Goal: Information Seeking & Learning: Learn about a topic

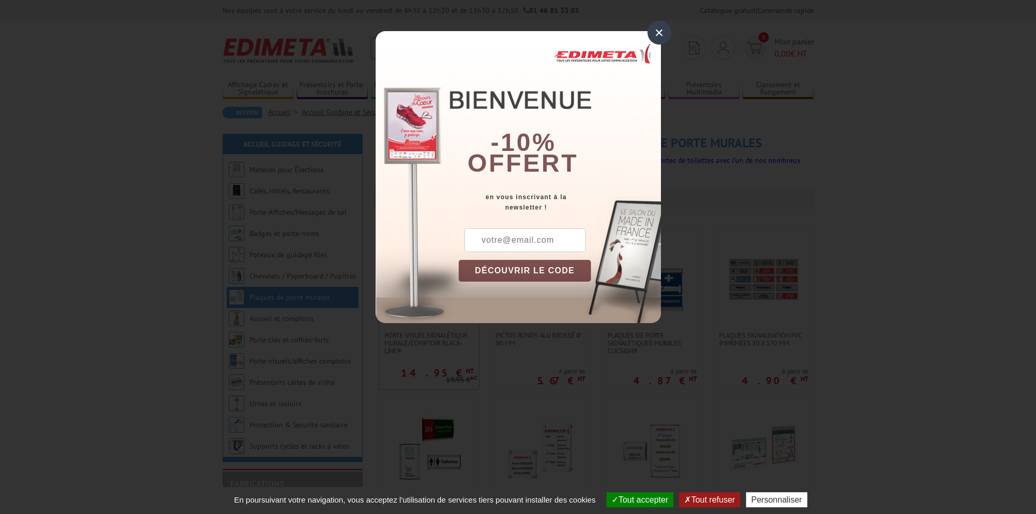
click at [657, 39] on div "×" at bounding box center [659, 33] width 24 height 24
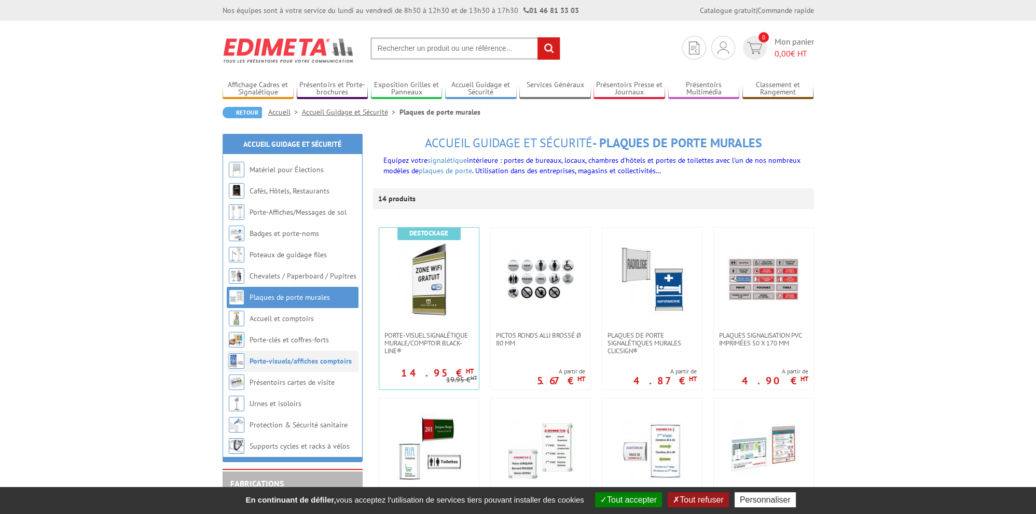
click at [264, 362] on link "Porte-visuels/affiches comptoirs" at bounding box center [300, 360] width 102 height 9
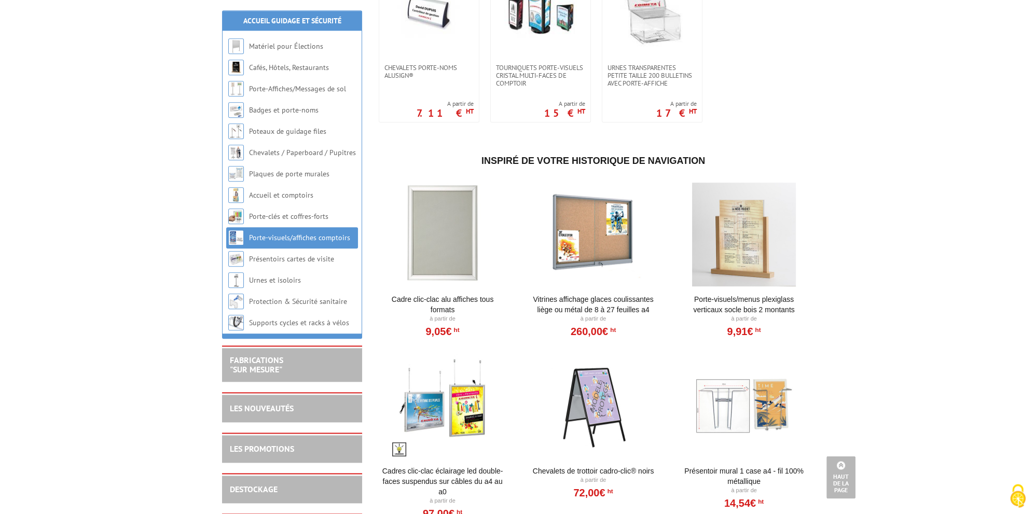
scroll to position [766, 0]
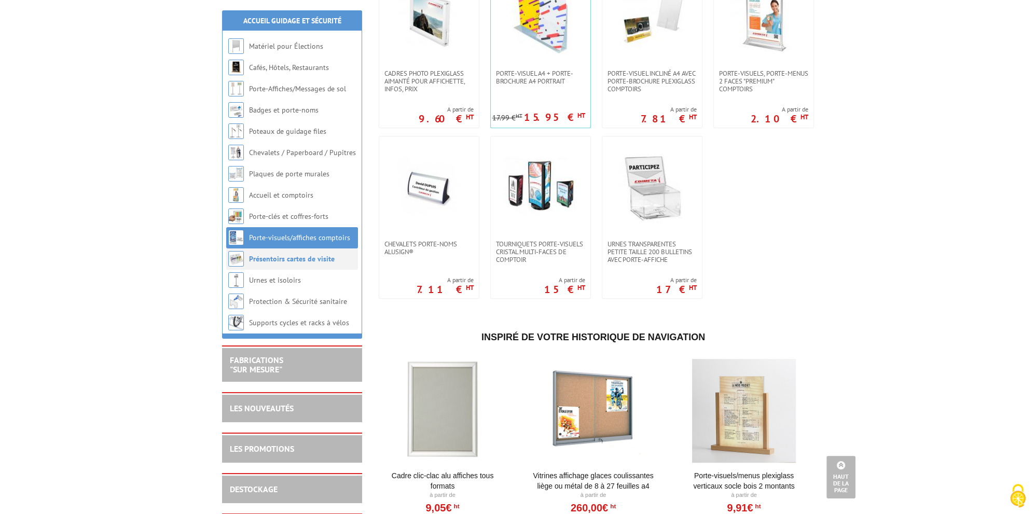
click at [275, 264] on li "Présentoirs cartes de visite" at bounding box center [292, 258] width 132 height 21
click at [297, 262] on link "Présentoirs cartes de visite" at bounding box center [292, 258] width 86 height 9
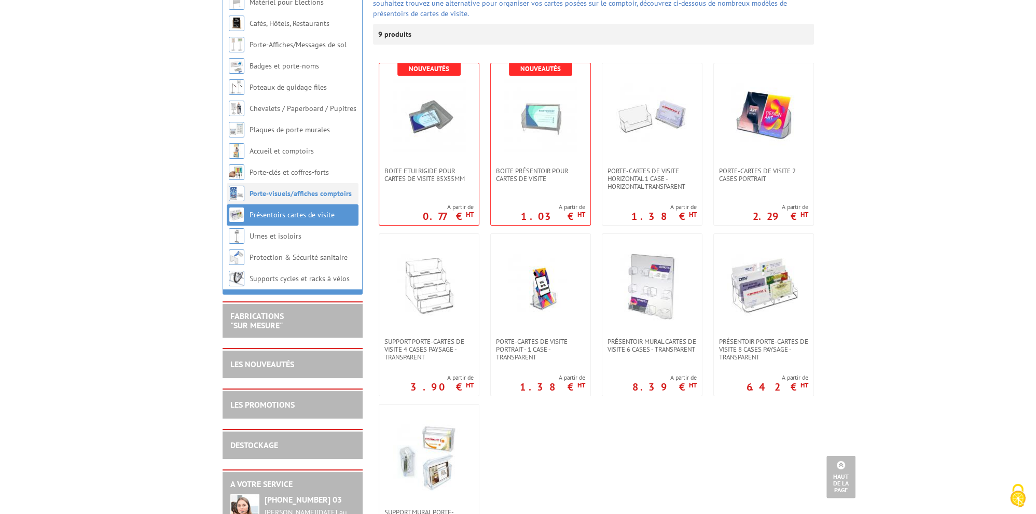
scroll to position [109, 0]
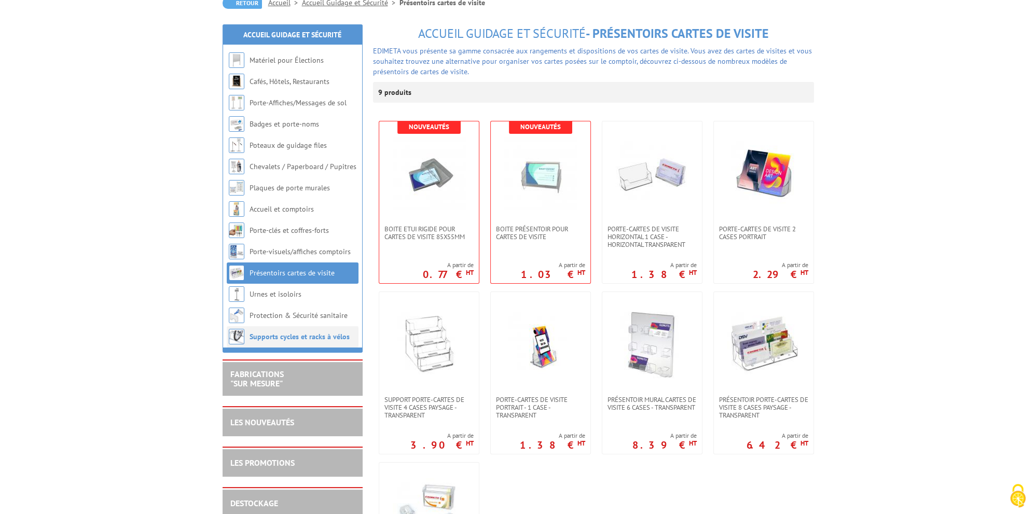
click at [277, 338] on link "Supports cycles et racks à vélos" at bounding box center [299, 336] width 100 height 9
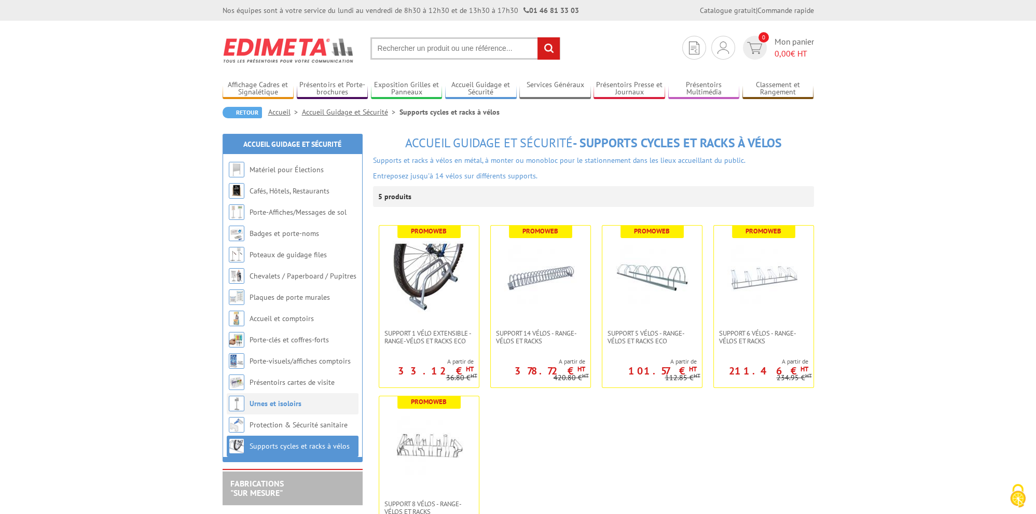
click at [281, 404] on link "Urnes et isoloirs" at bounding box center [275, 403] width 52 height 9
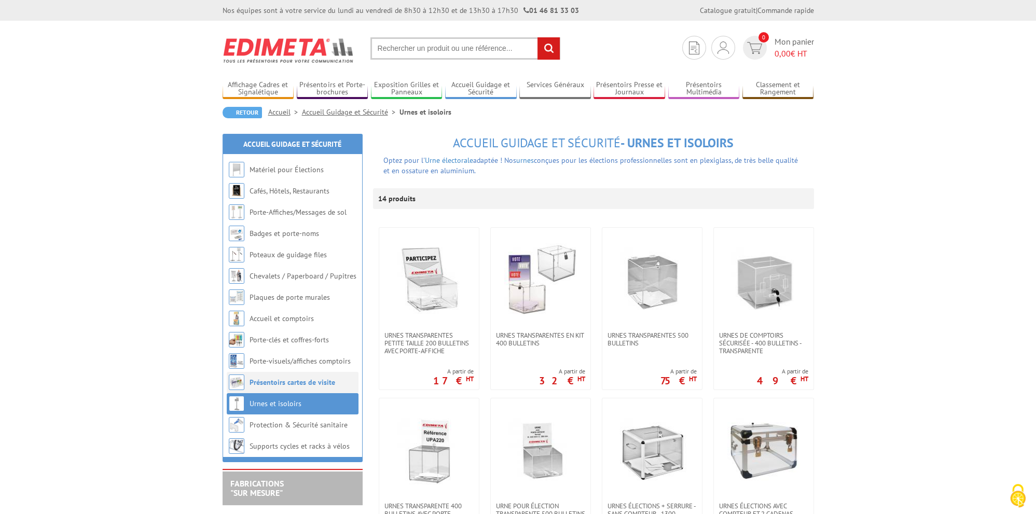
click at [284, 385] on link "Présentoirs cartes de visite" at bounding box center [292, 381] width 86 height 9
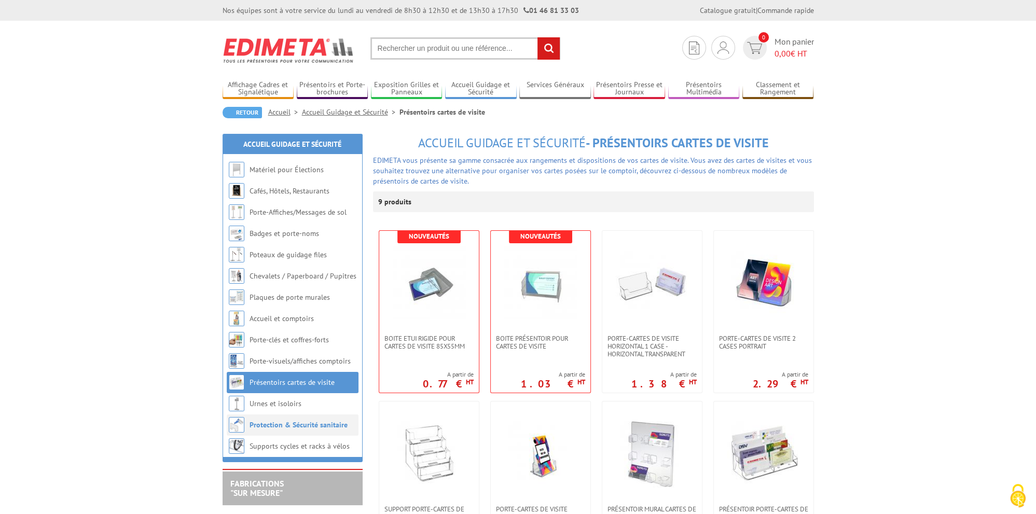
click at [288, 422] on link "Protection & Sécurité sanitaire" at bounding box center [298, 424] width 98 height 9
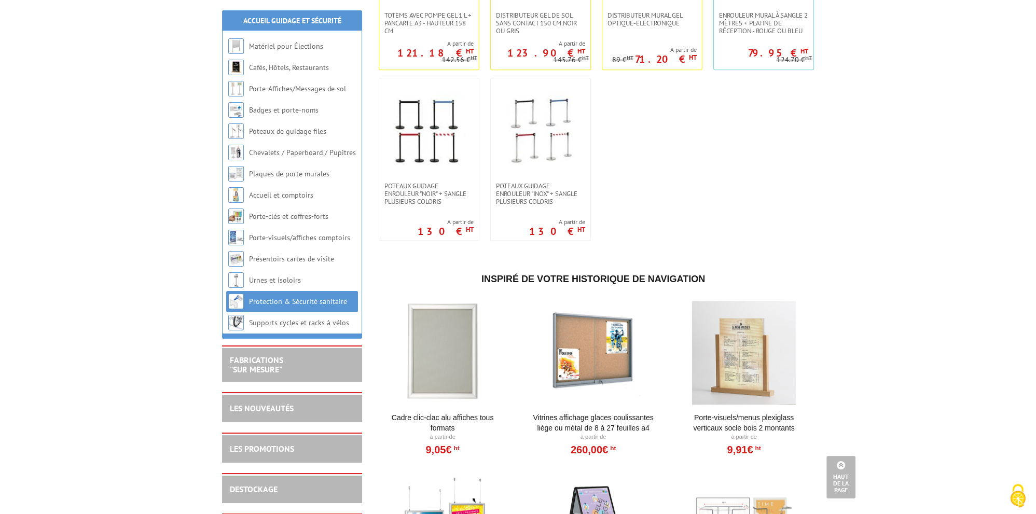
scroll to position [1259, 0]
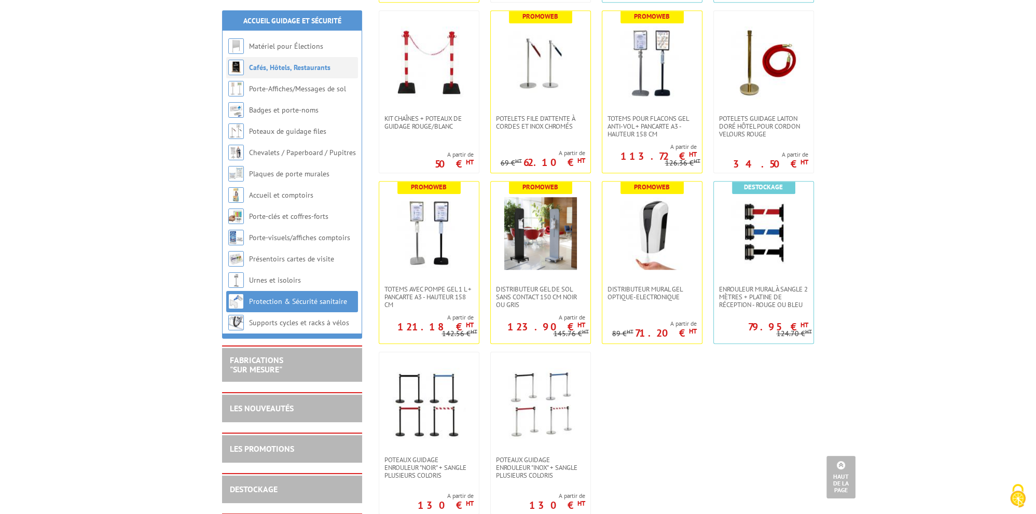
click at [278, 67] on link "Cafés, Hôtels, Restaurants" at bounding box center [289, 67] width 81 height 9
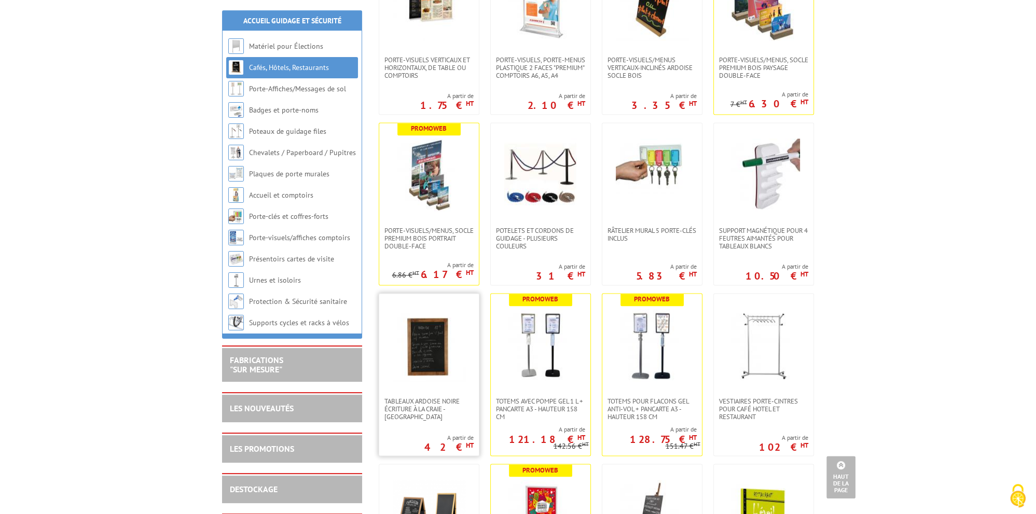
scroll to position [2135, 0]
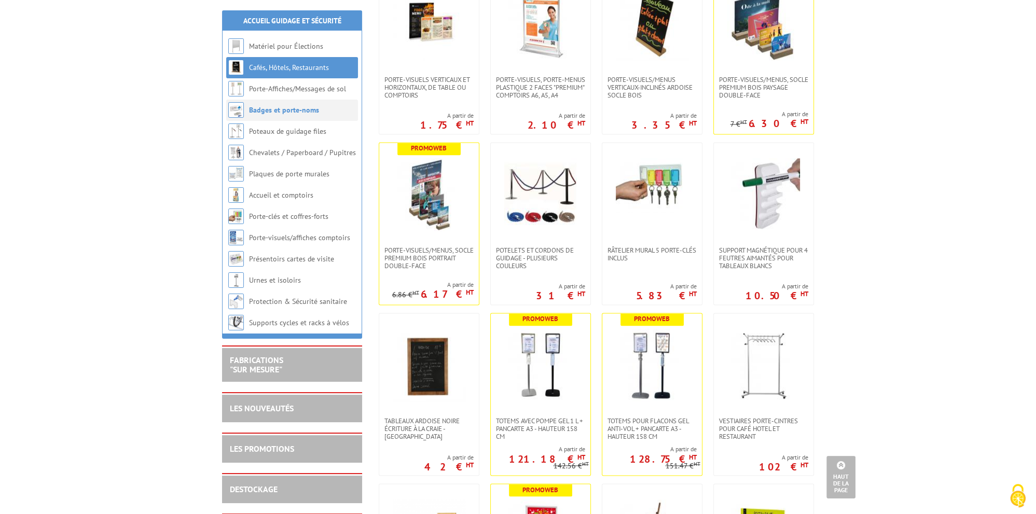
click at [272, 114] on link "Badges et porte-noms" at bounding box center [284, 109] width 70 height 9
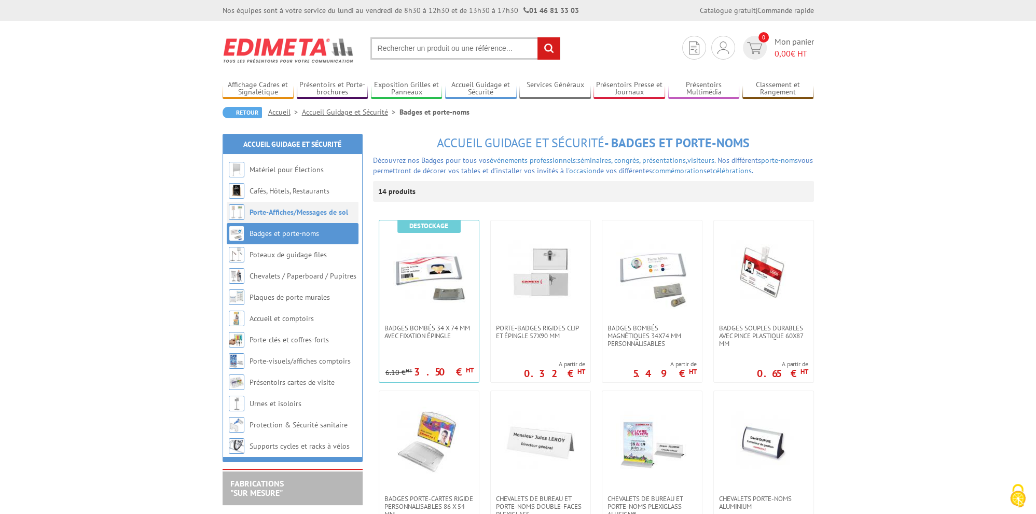
click at [277, 218] on li "Porte-Affiches/Messages de sol" at bounding box center [293, 212] width 132 height 21
click at [281, 211] on link "Porte-Affiches/Messages de sol" at bounding box center [298, 211] width 99 height 9
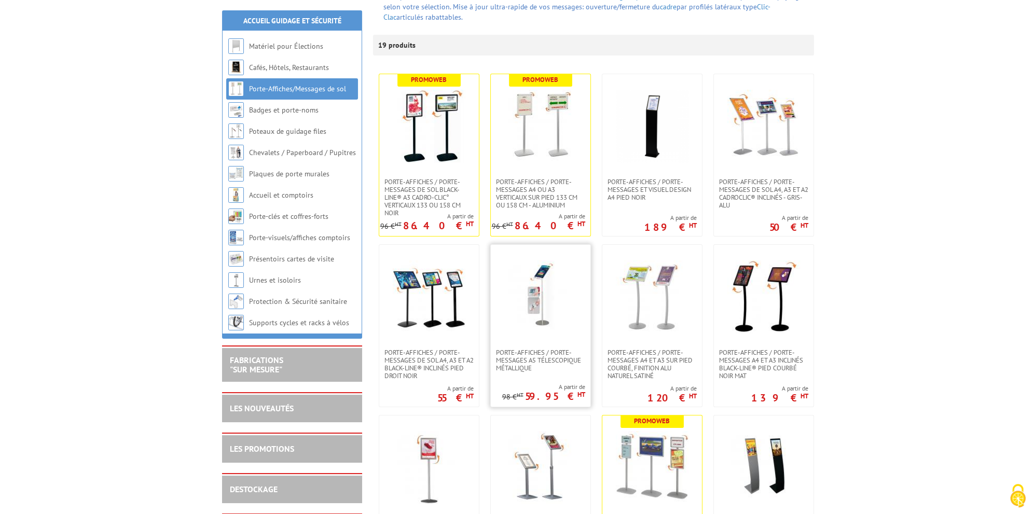
scroll to position [109, 0]
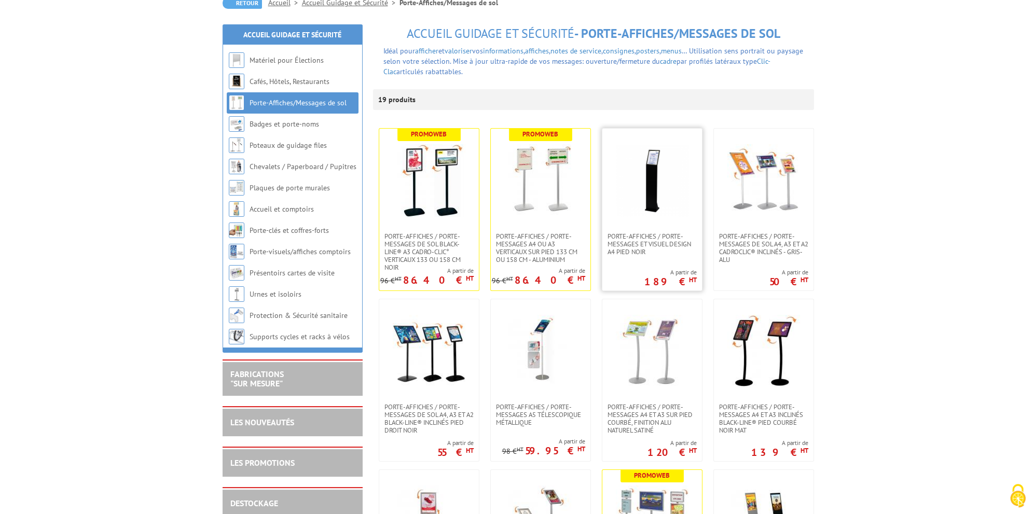
click at [650, 183] on img at bounding box center [652, 180] width 73 height 73
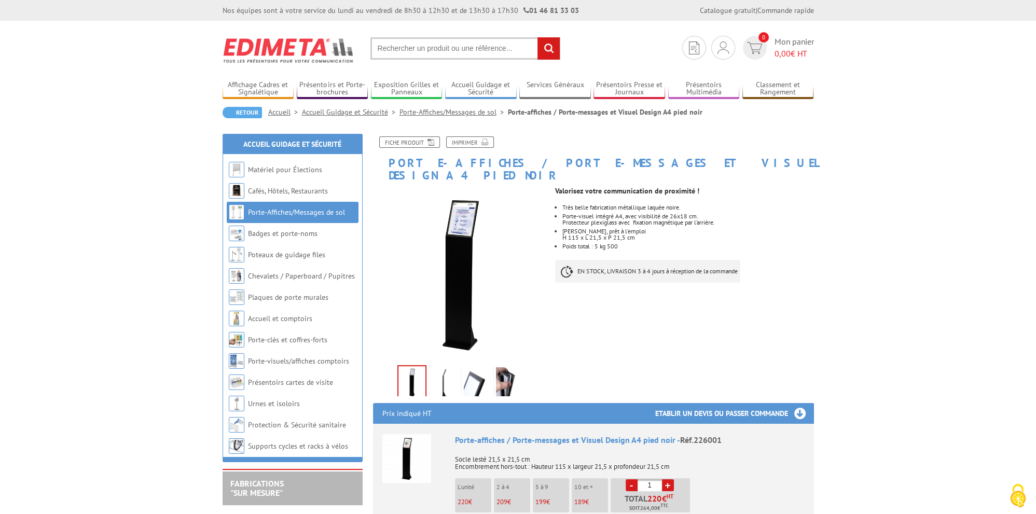
click at [443, 377] on img at bounding box center [443, 383] width 25 height 32
click at [481, 374] on img at bounding box center [476, 383] width 25 height 32
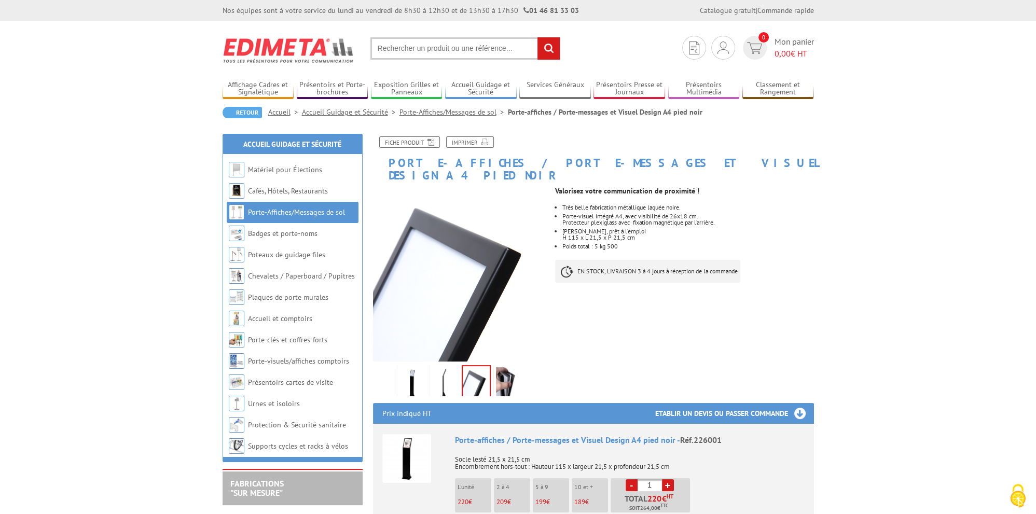
click at [508, 368] on img at bounding box center [508, 383] width 25 height 32
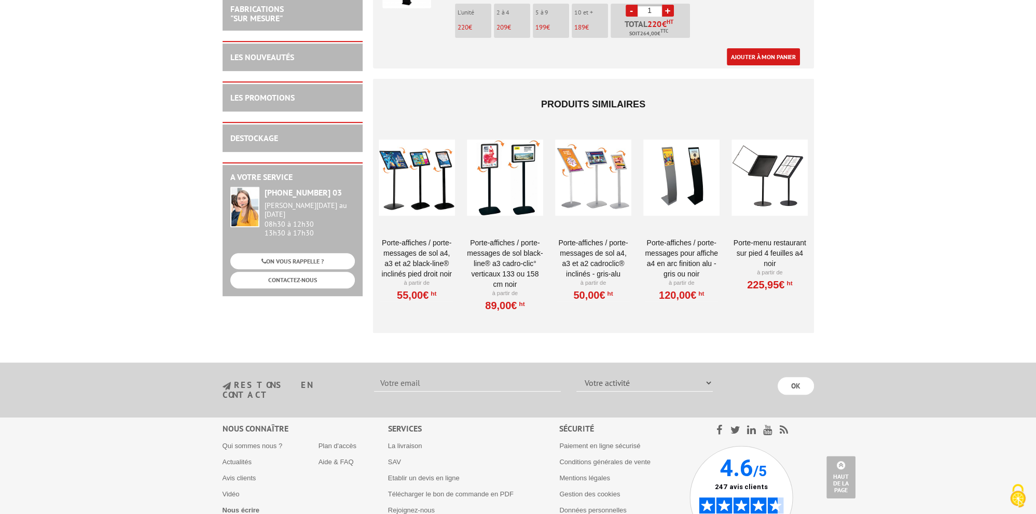
scroll to position [542, 0]
